Goal: Task Accomplishment & Management: Complete application form

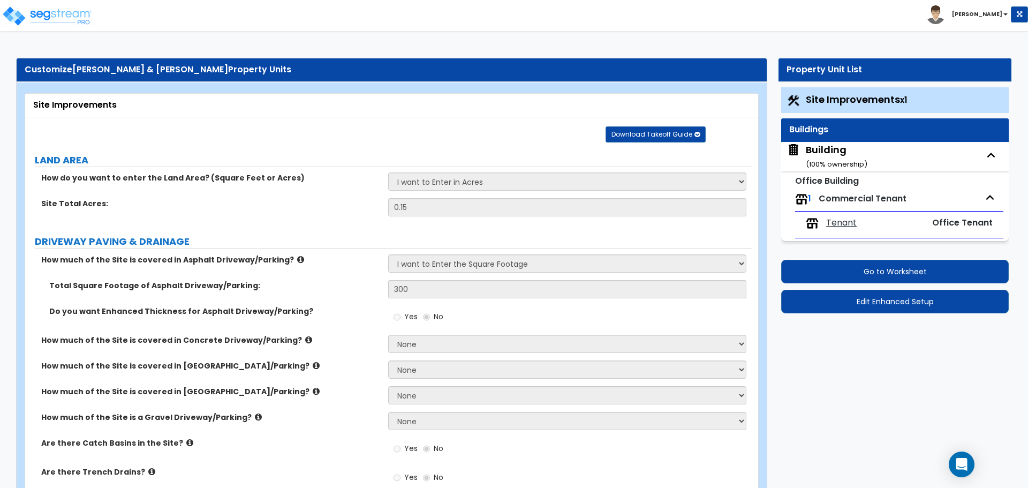
select select "2"
select select "1"
select select "2"
select select "8"
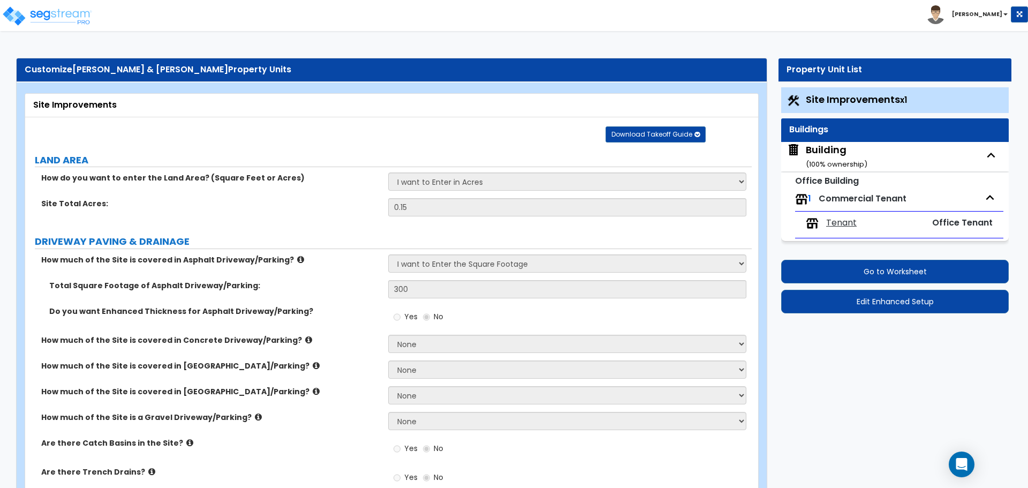
select select "3"
select select "1"
select select "4"
click at [910, 298] on button "Edit Enhanced Setup" at bounding box center [895, 302] width 228 height 24
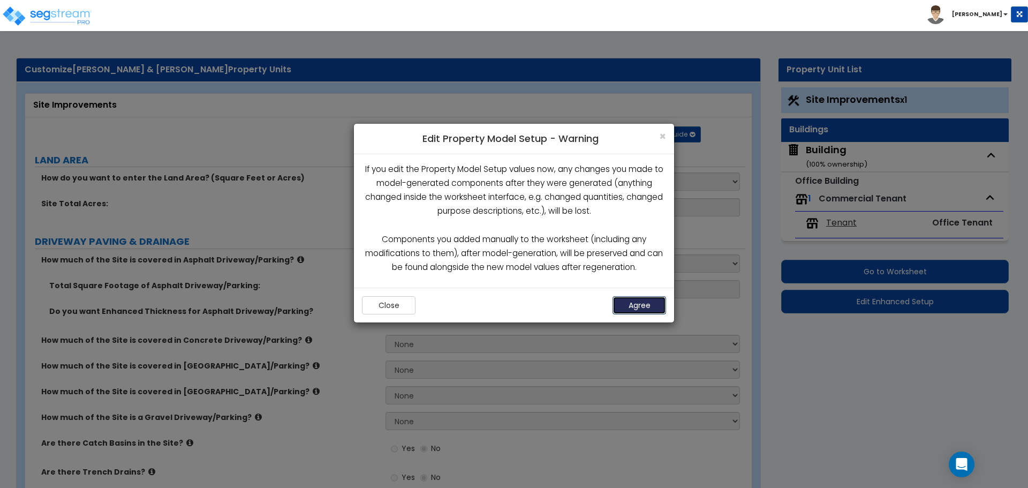
click at [649, 307] on button "Agree" at bounding box center [639, 305] width 54 height 18
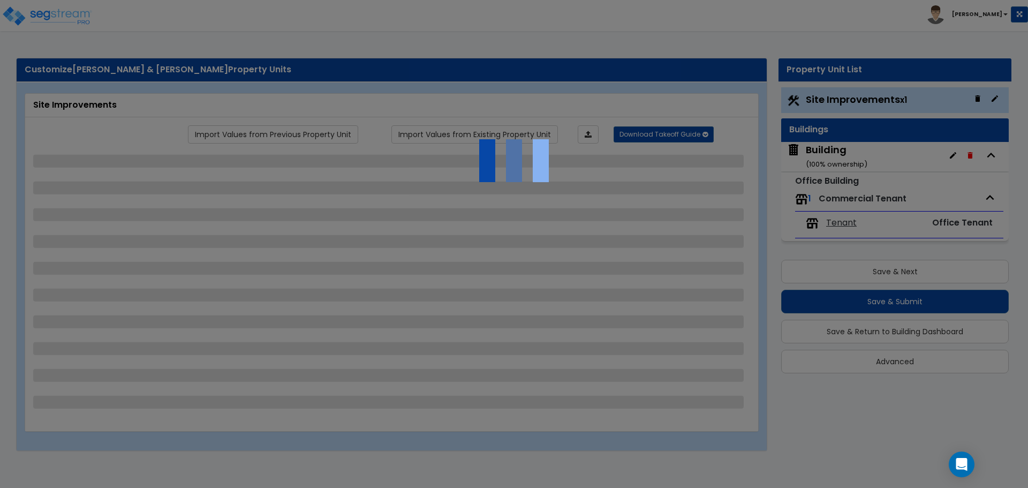
select select "2"
select select "1"
select select "2"
select select "8"
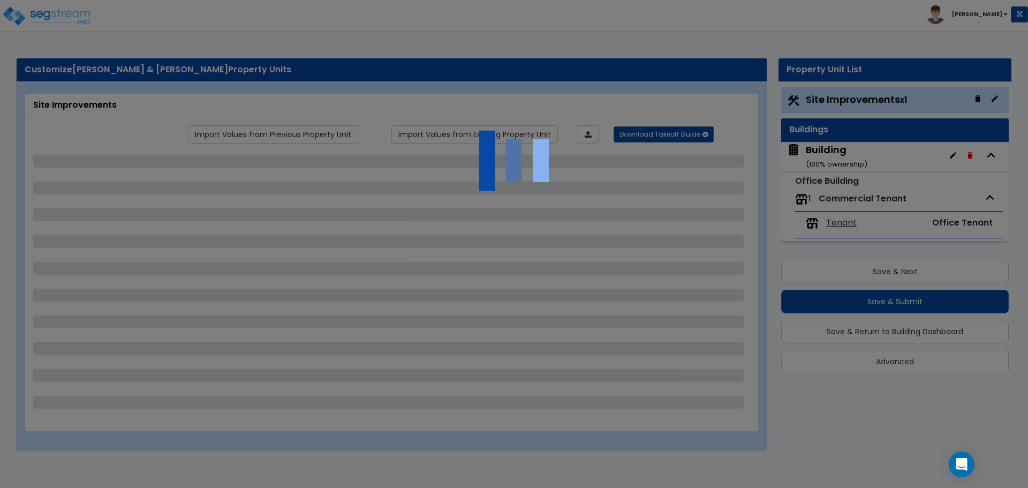
select select "3"
select select "1"
select select "4"
